Goal: Information Seeking & Learning: Learn about a topic

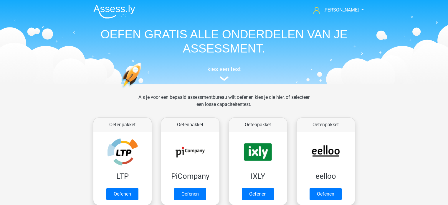
scroll to position [544, 0]
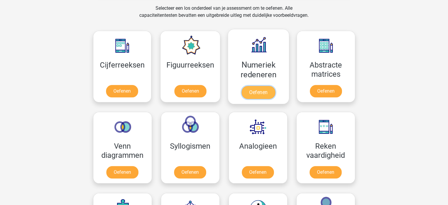
click at [263, 93] on link "Oefenen" at bounding box center [259, 92] width 34 height 13
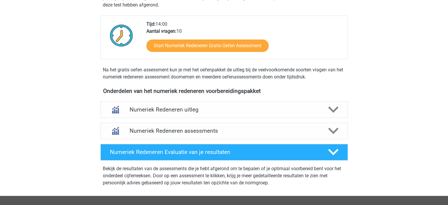
scroll to position [151, 0]
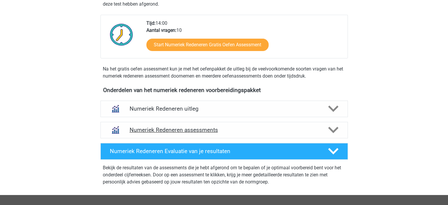
click at [343, 132] on div "Numeriek Redeneren assessments" at bounding box center [223, 130] width 247 height 16
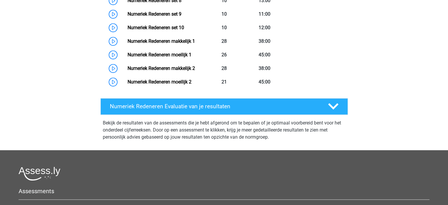
scroll to position [429, 0]
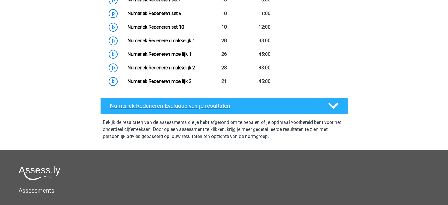
click at [335, 113] on div "Numeriek Redeneren Evaluatie van je resultaten" at bounding box center [223, 106] width 247 height 16
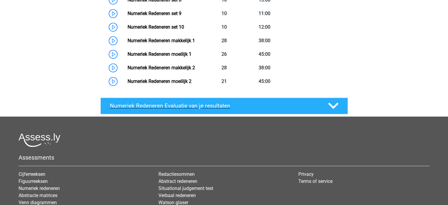
click at [341, 109] on div at bounding box center [333, 105] width 20 height 10
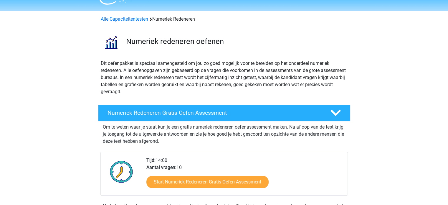
scroll to position [14, 0]
